Goal: Information Seeking & Learning: Learn about a topic

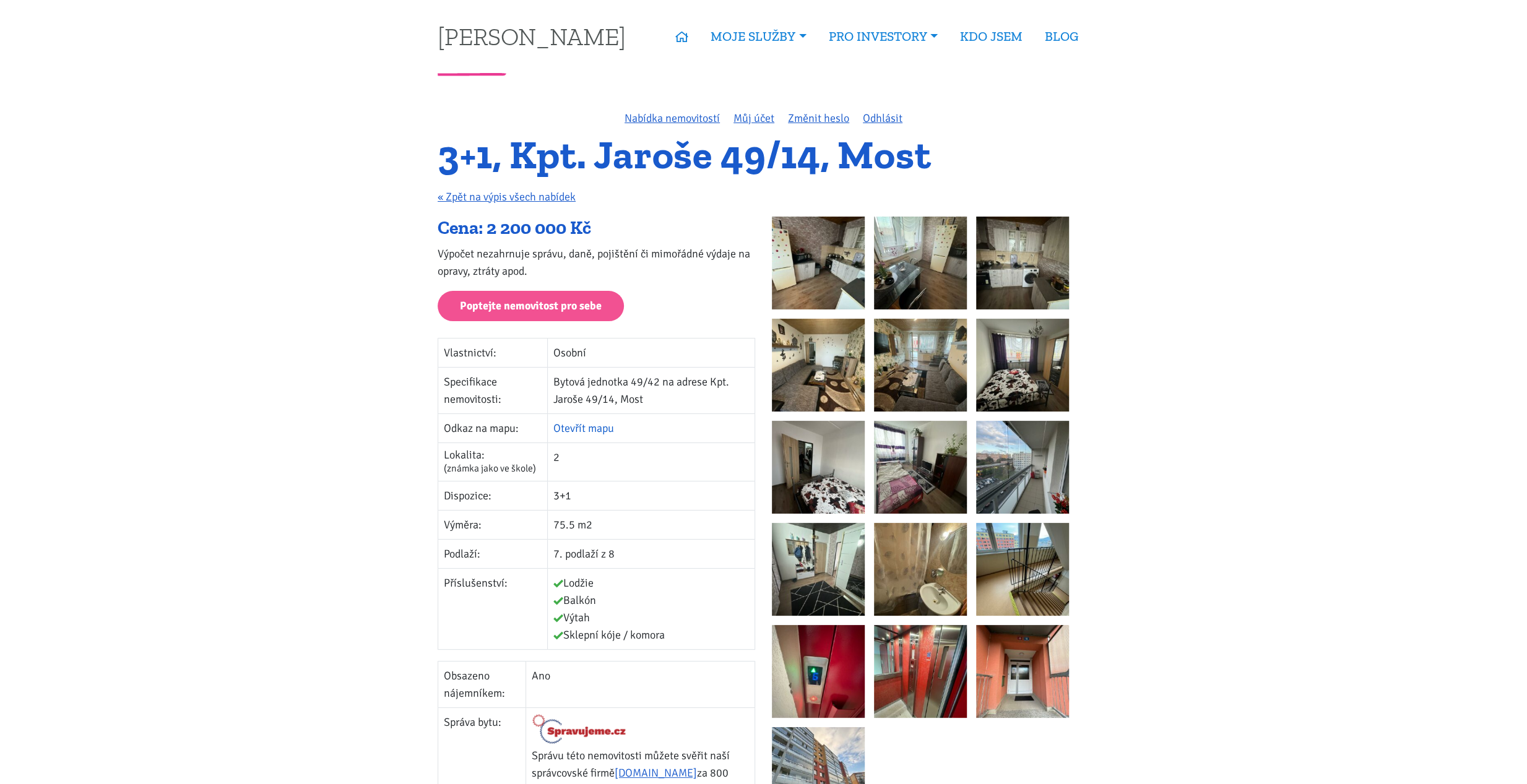
click at [578, 424] on link "Otevřít mapu" at bounding box center [584, 428] width 61 height 13
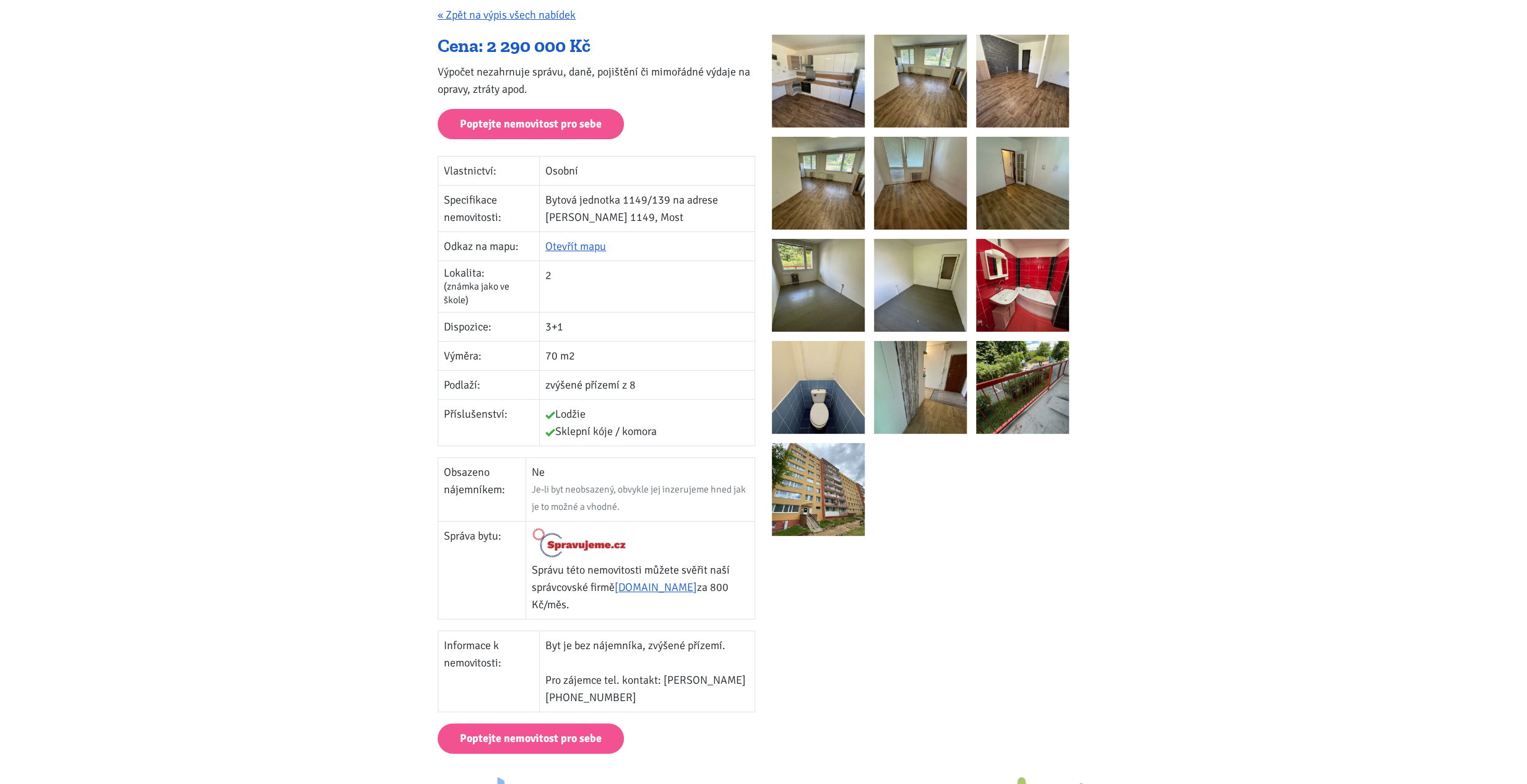
scroll to position [124, 0]
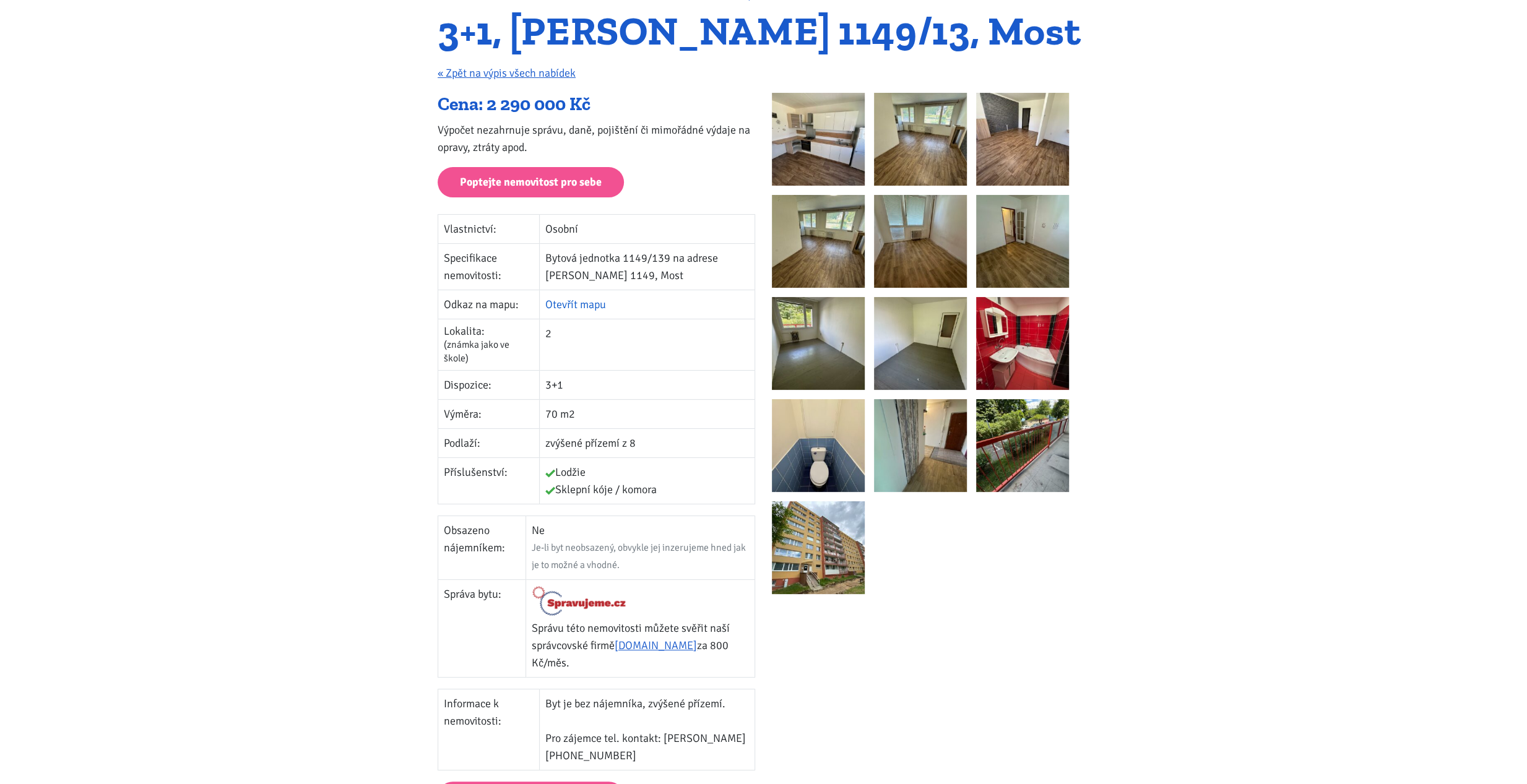
click at [590, 302] on link "Otevřít mapu" at bounding box center [576, 304] width 61 height 13
